Goal: Transaction & Acquisition: Purchase product/service

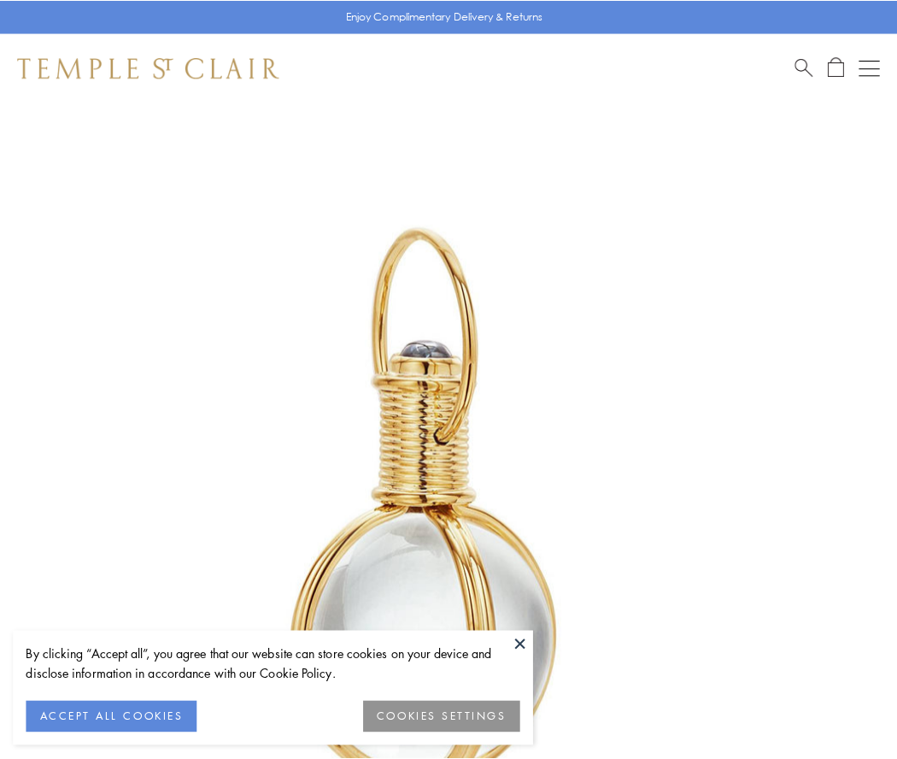
scroll to position [446, 0]
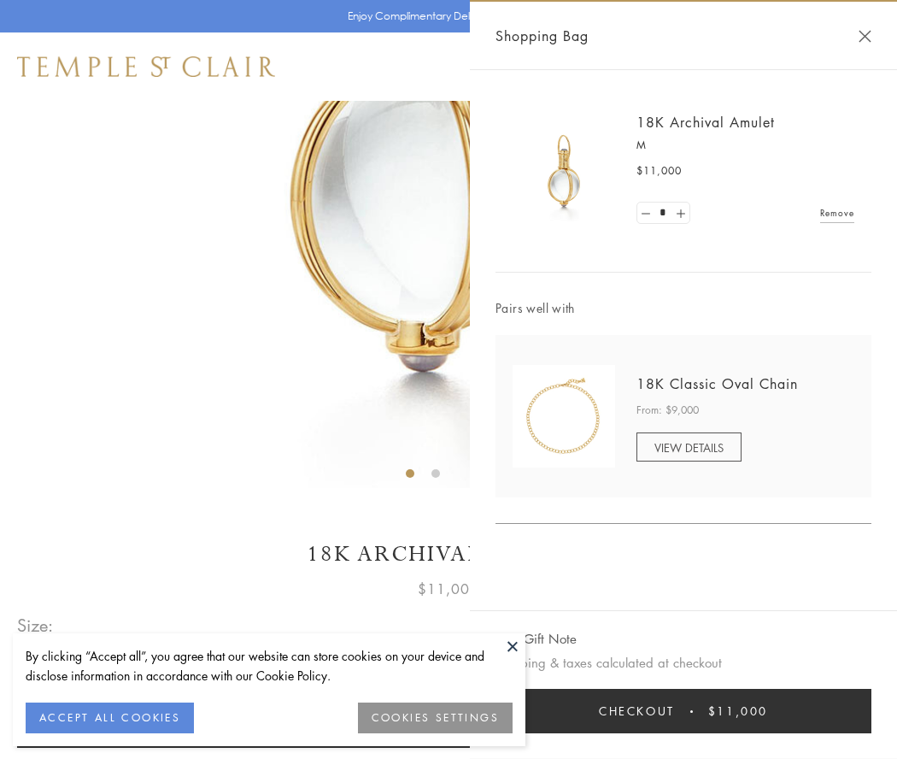
click at [683, 711] on button "Checkout $11,000" at bounding box center [684, 711] width 376 height 44
